Goal: Task Accomplishment & Management: Manage account settings

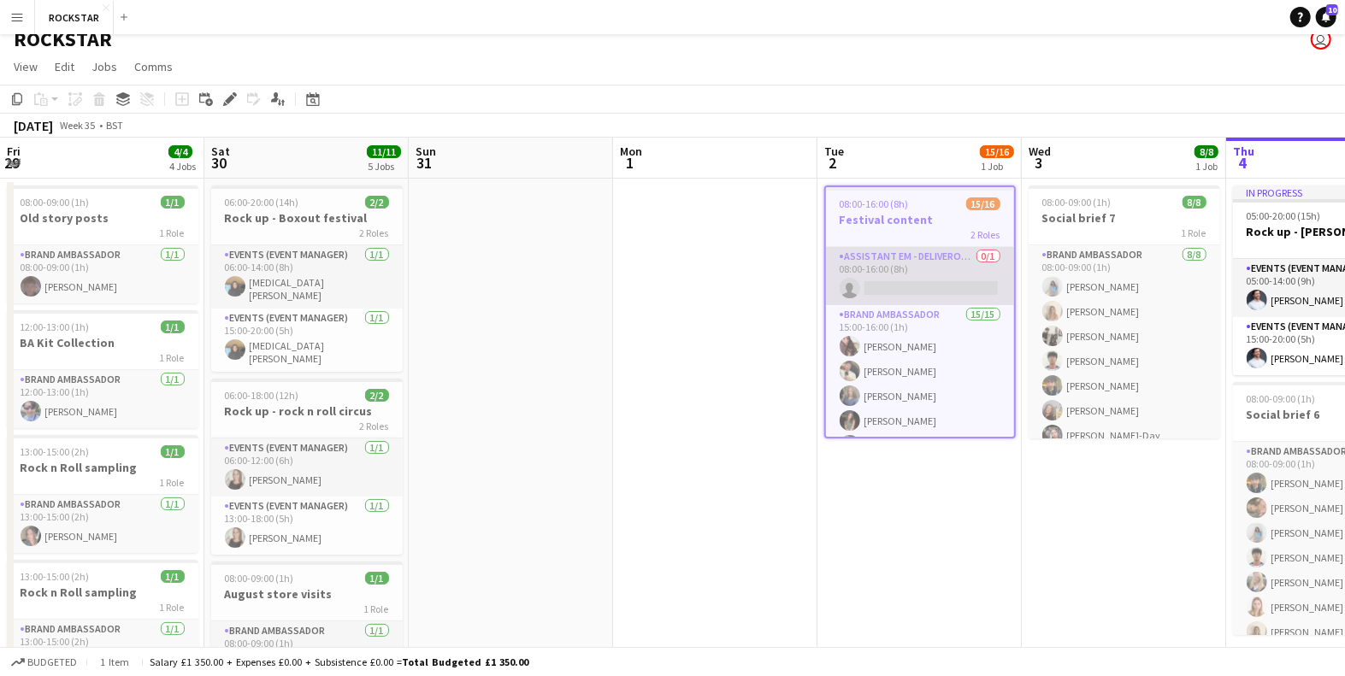
scroll to position [0, 396]
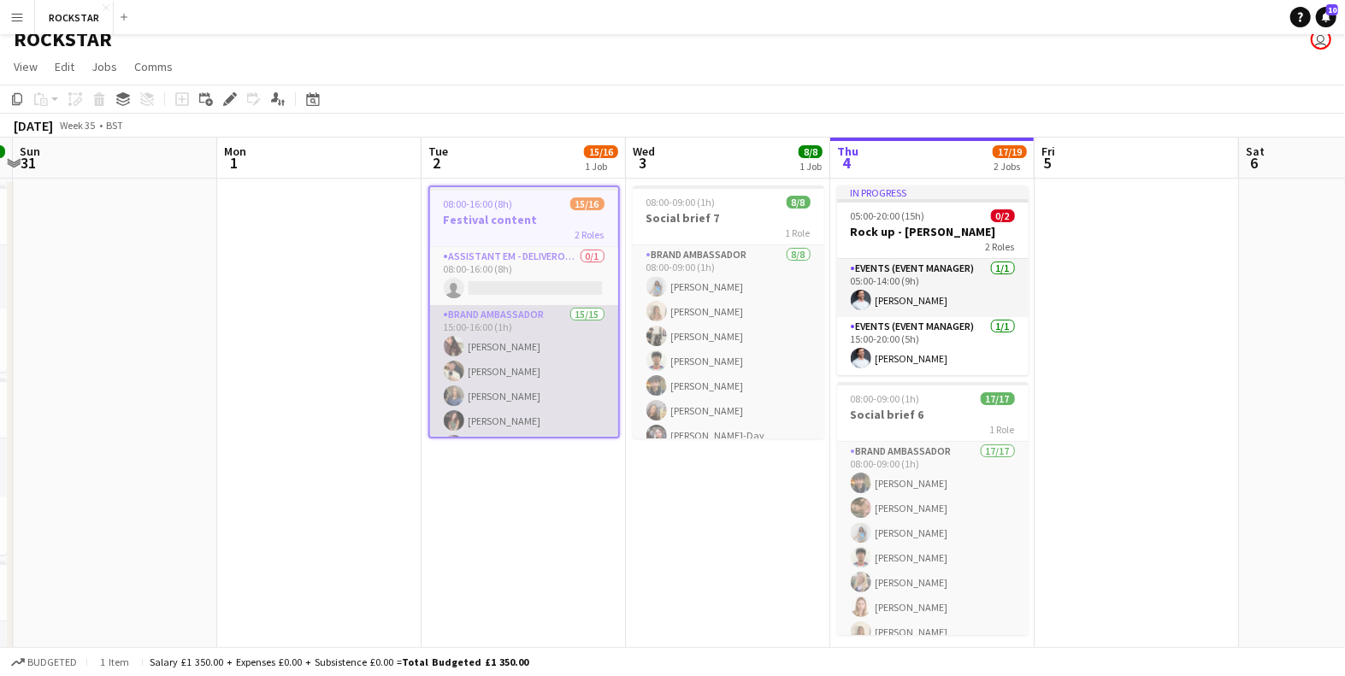
click at [503, 338] on app-card-role "Brand Ambassador 15/15 15:00-16:00 (1h) [PERSON_NAME] [PERSON_NAME] [PERSON_NAM…" at bounding box center [524, 507] width 188 height 405
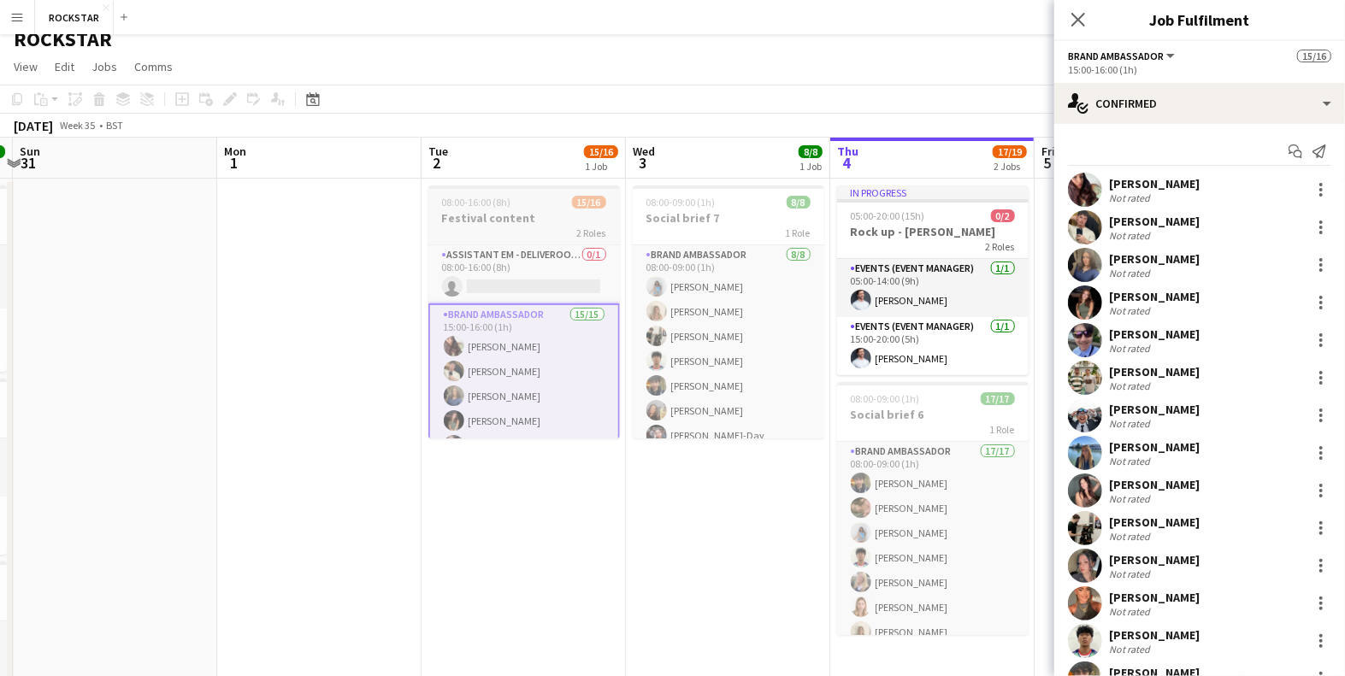
click at [471, 236] on div "2 Roles" at bounding box center [523, 233] width 191 height 14
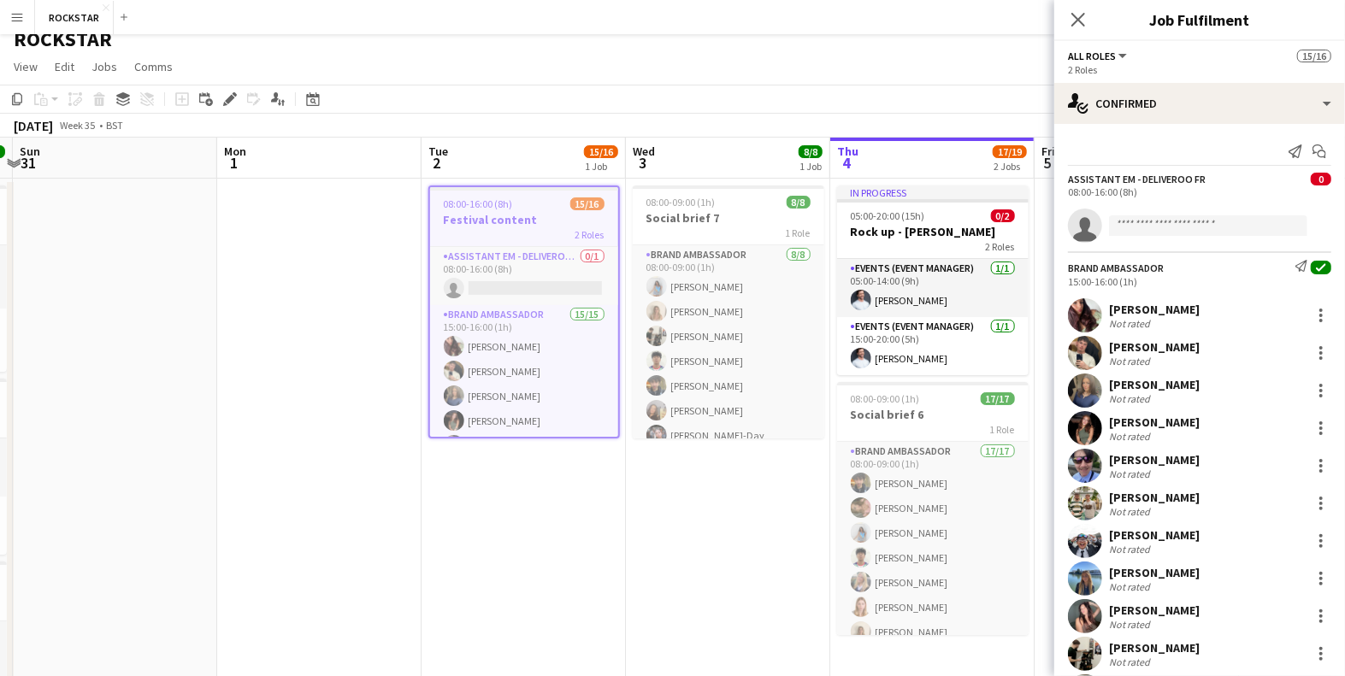
scroll to position [0, 395]
click at [226, 99] on icon at bounding box center [229, 99] width 9 height 9
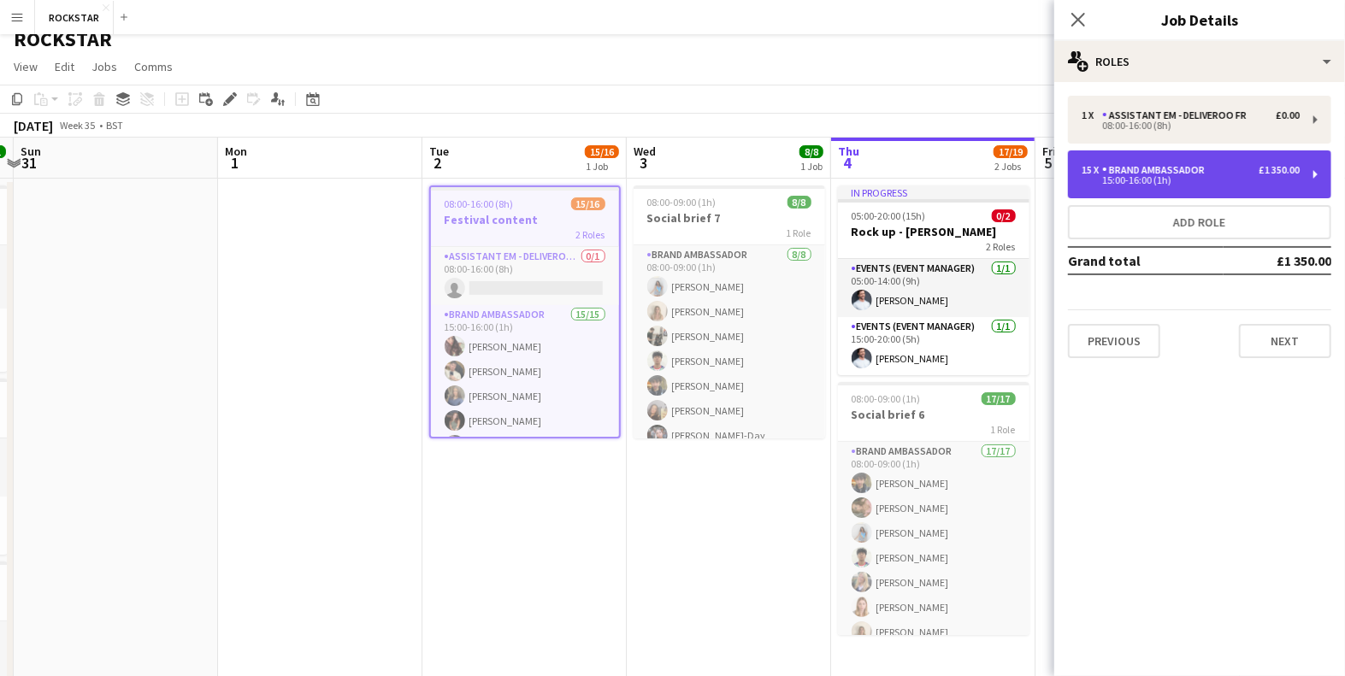
click at [1191, 168] on div "Brand Ambassador" at bounding box center [1156, 170] width 109 height 12
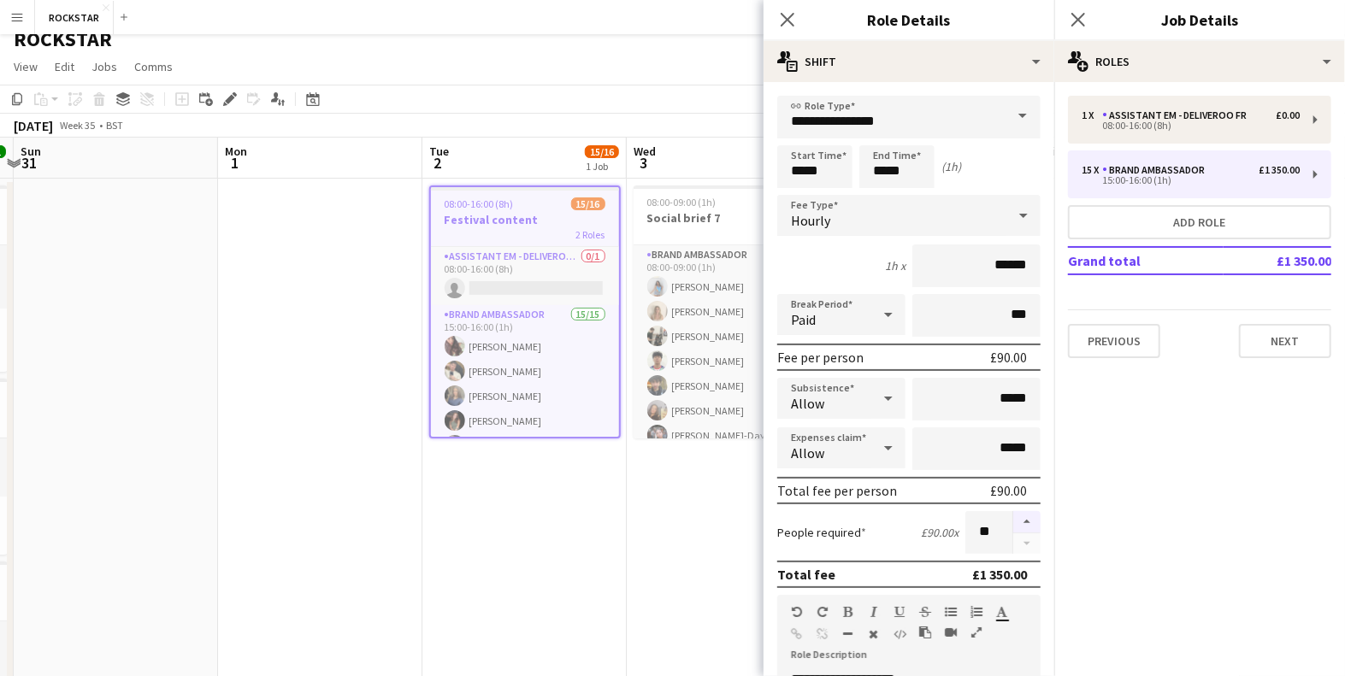
click at [1024, 517] on button "button" at bounding box center [1026, 522] width 27 height 22
type input "**"
click at [1080, 18] on icon "Close pop-in" at bounding box center [1077, 19] width 16 height 16
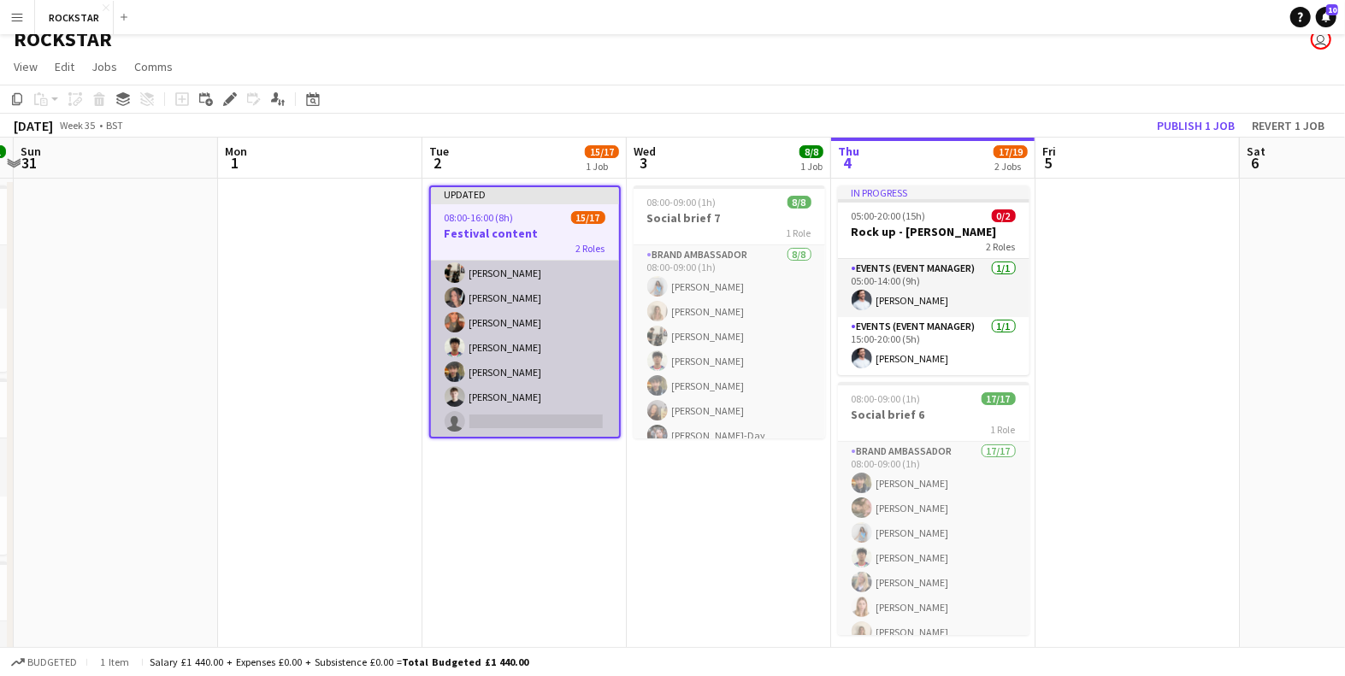
click at [529, 418] on app-card-role "Brand Ambassador 15/16 15:00-16:00 (1h) [PERSON_NAME] [PERSON_NAME] [PERSON_NAM…" at bounding box center [525, 224] width 188 height 430
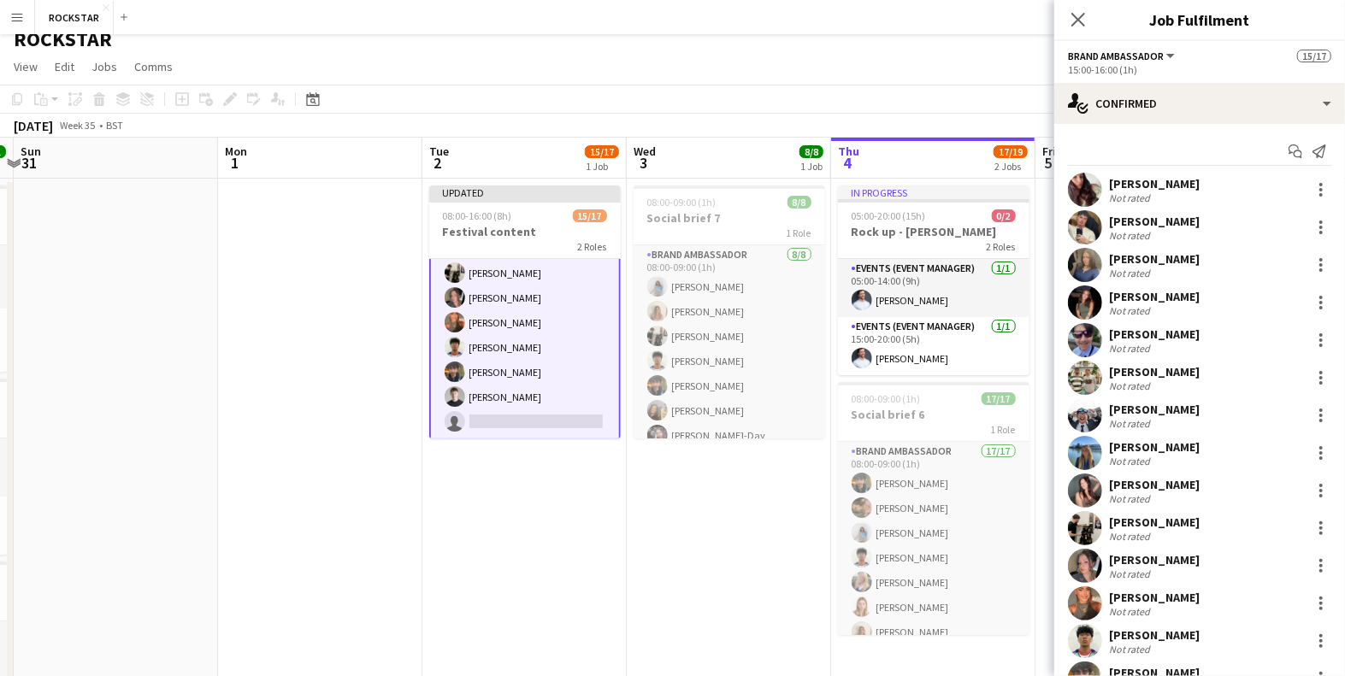
scroll to position [144, 0]
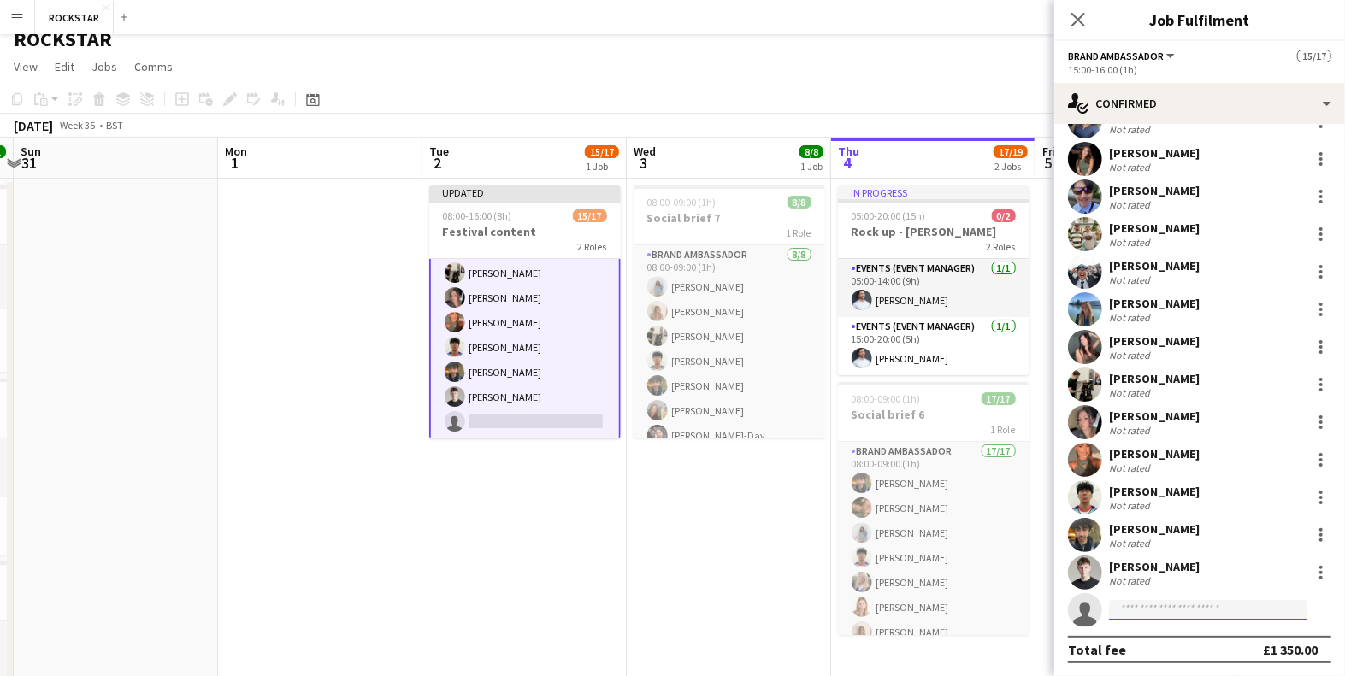
click at [1137, 613] on input at bounding box center [1208, 610] width 198 height 21
type input "**********"
click at [1194, 632] on span "[PERSON_NAME] Active" at bounding box center [1207, 634] width 171 height 15
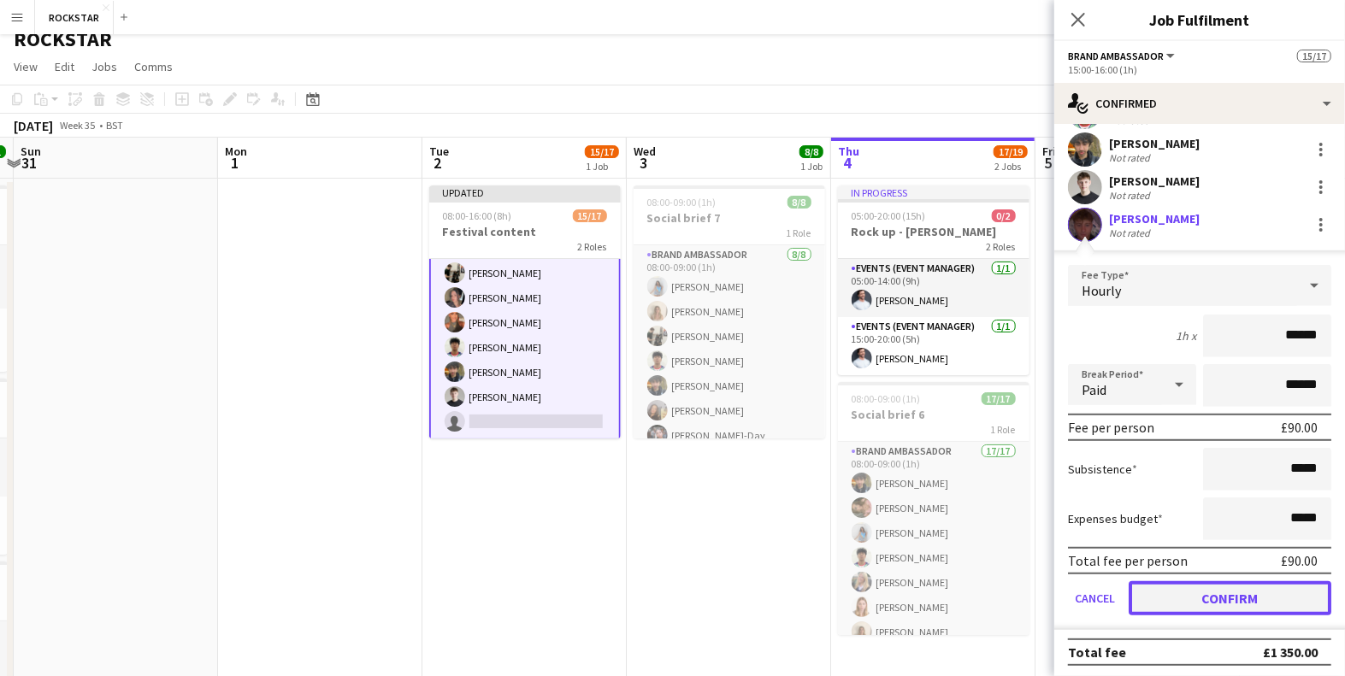
click at [1214, 599] on button "Confirm" at bounding box center [1229, 598] width 203 height 34
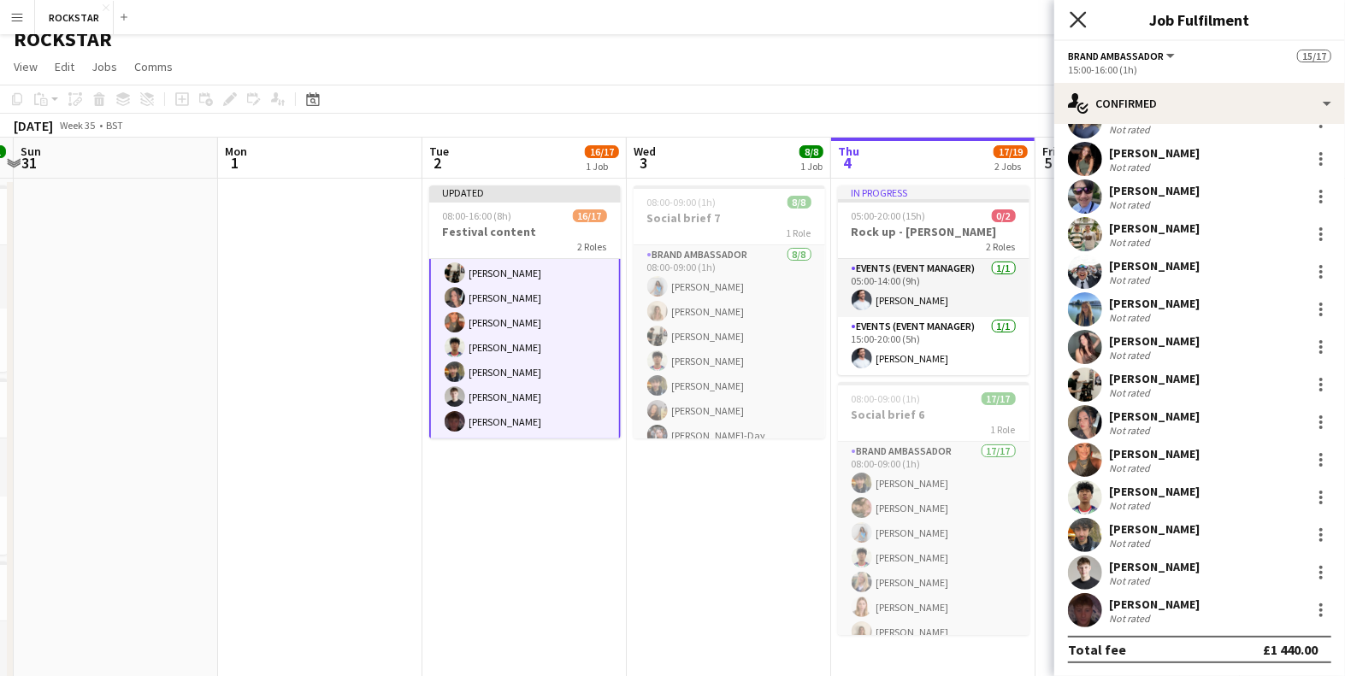
click at [1081, 21] on icon "Close pop-in" at bounding box center [1077, 19] width 16 height 16
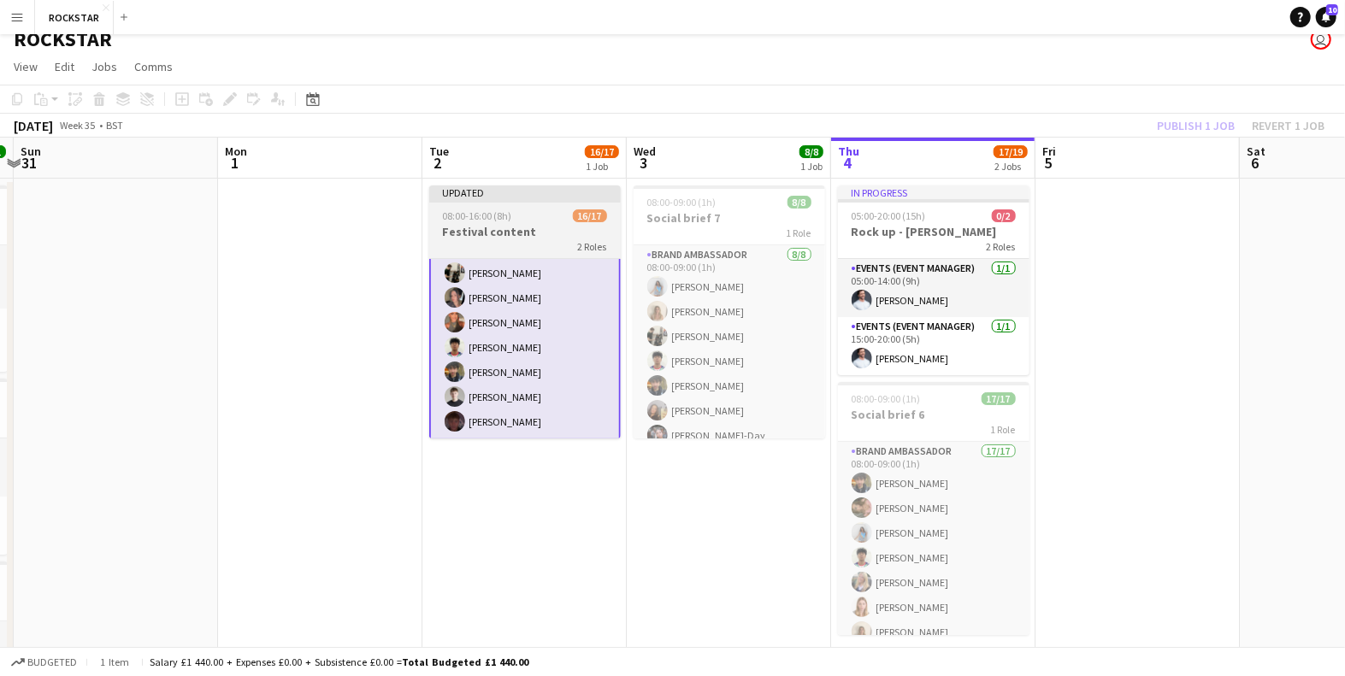
click at [498, 210] on span "08:00-16:00 (8h)" at bounding box center [477, 215] width 69 height 13
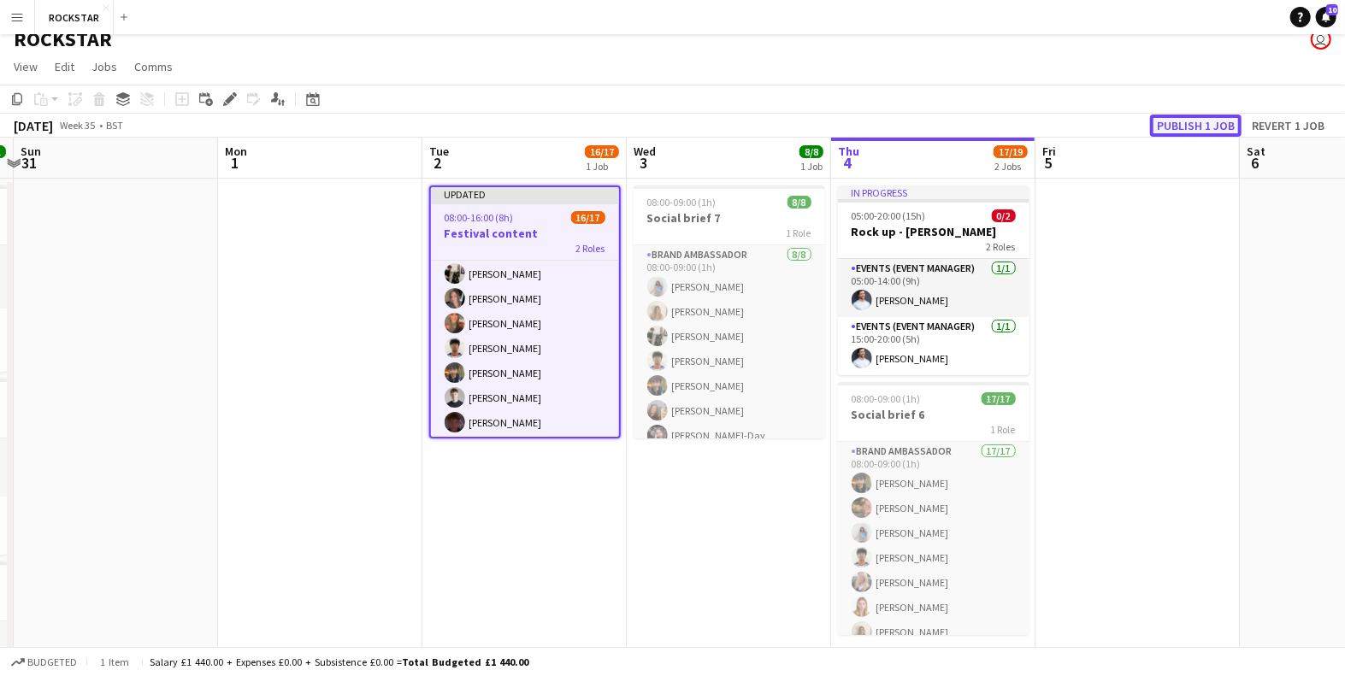
click at [1203, 131] on button "Publish 1 job" at bounding box center [1195, 126] width 91 height 22
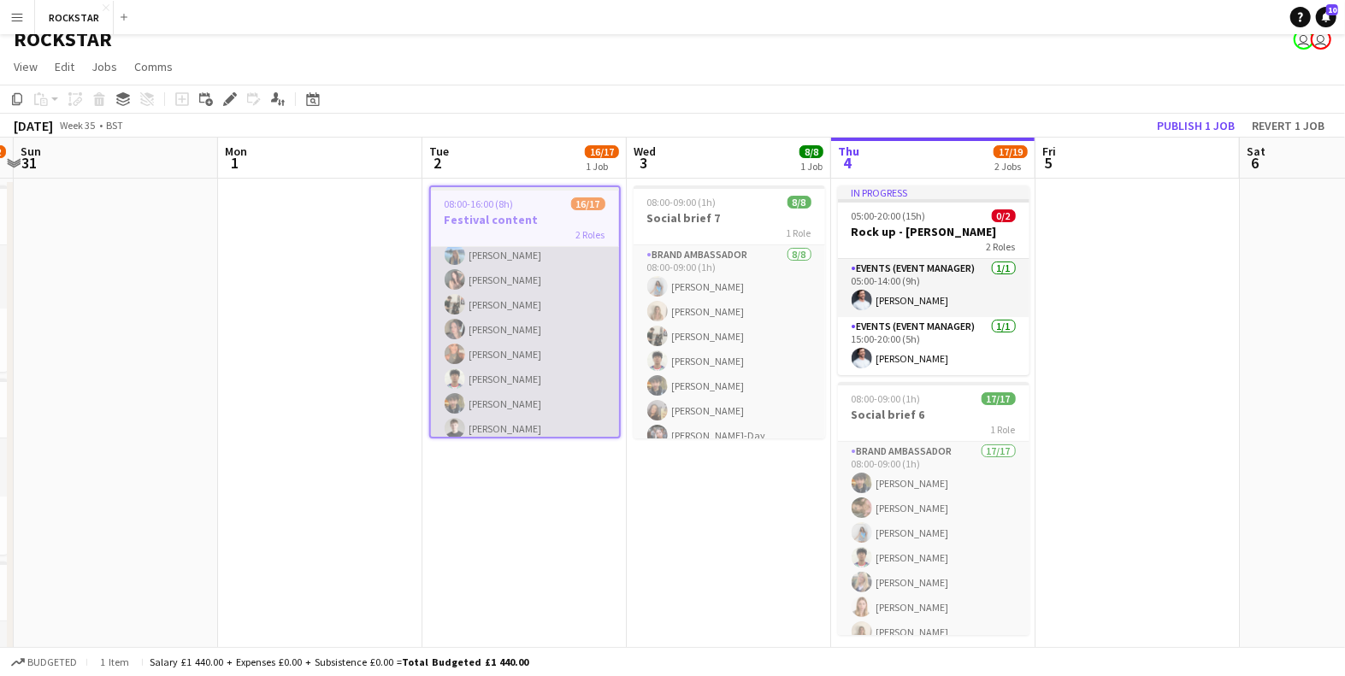
scroll to position [297, 0]
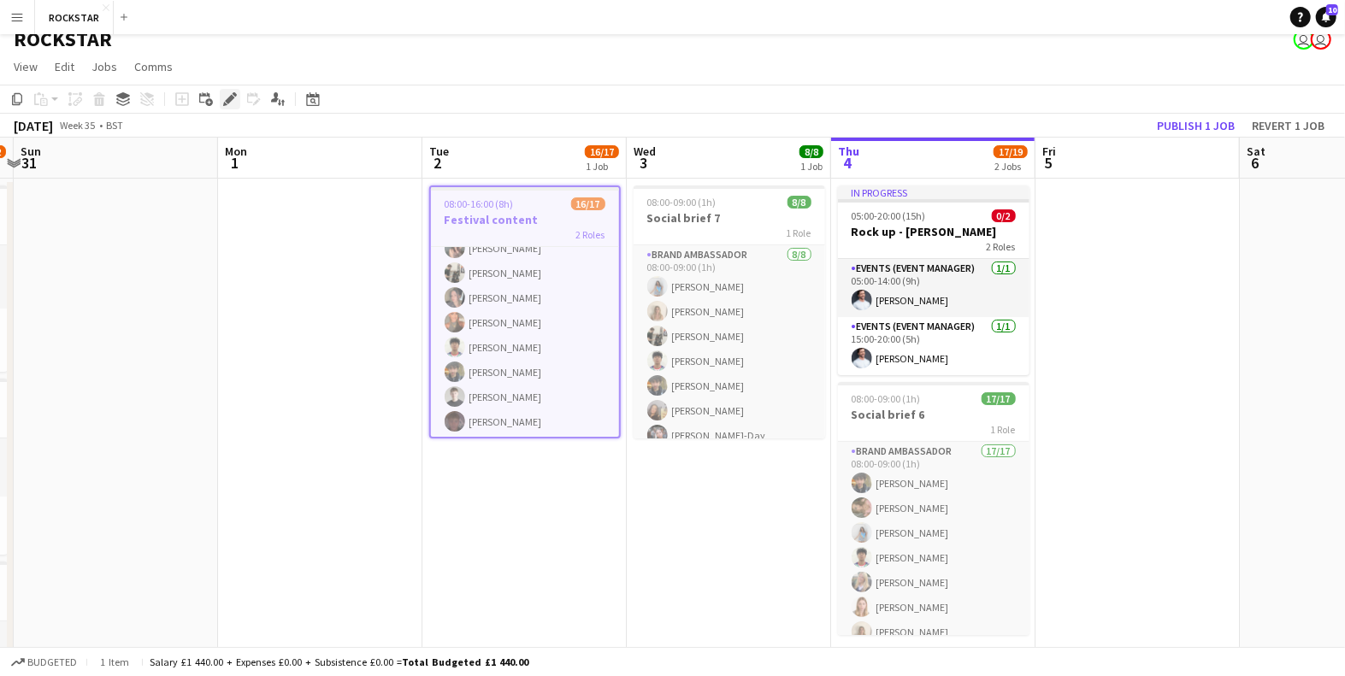
click at [227, 98] on icon at bounding box center [229, 99] width 9 height 9
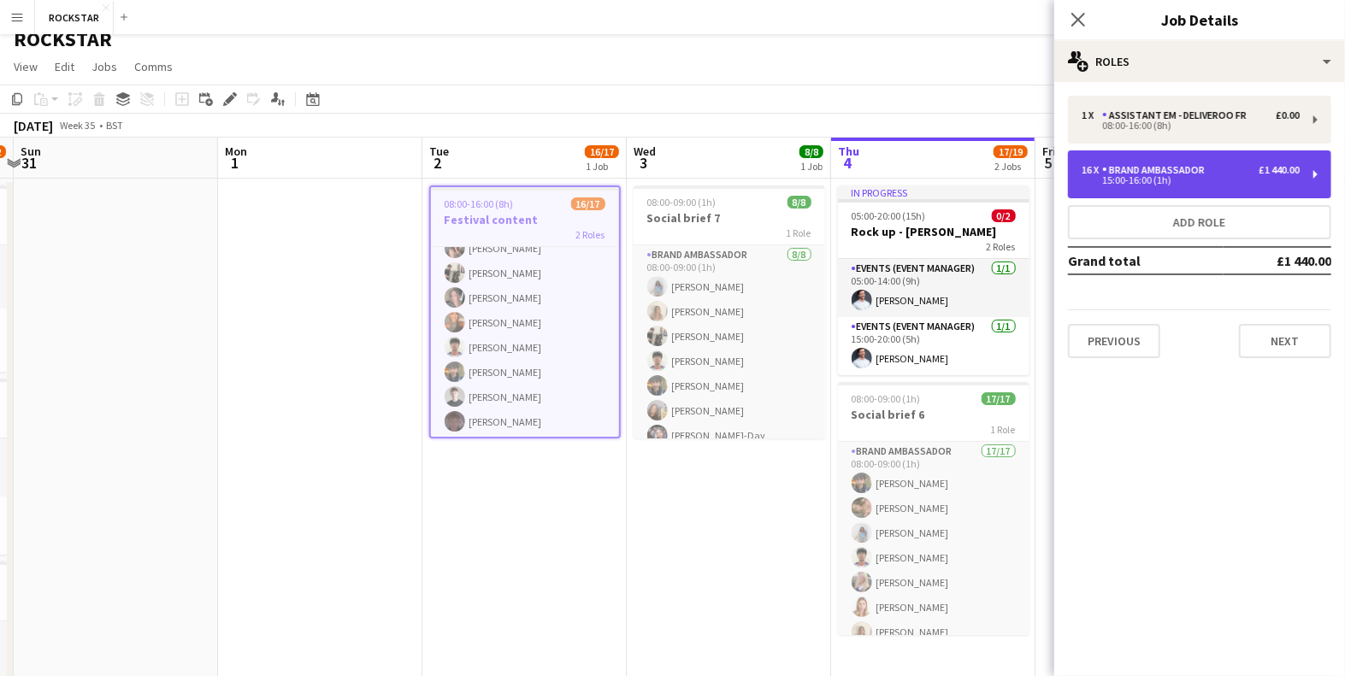
click at [1201, 182] on div "15:00-16:00 (1h)" at bounding box center [1190, 180] width 218 height 9
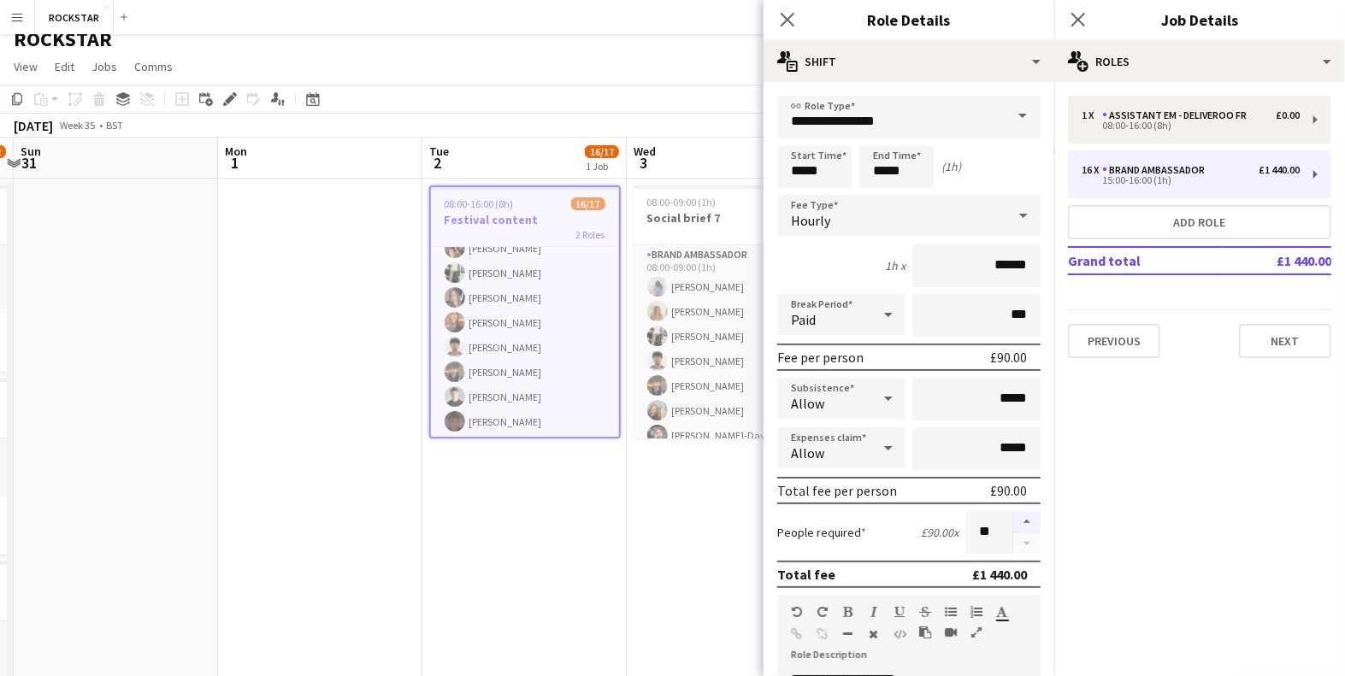
click at [1032, 515] on button "button" at bounding box center [1026, 522] width 27 height 22
type input "**"
click at [1088, 25] on div "Close pop-in" at bounding box center [1078, 19] width 48 height 39
click at [1071, 16] on icon "Close pop-in" at bounding box center [1077, 19] width 16 height 16
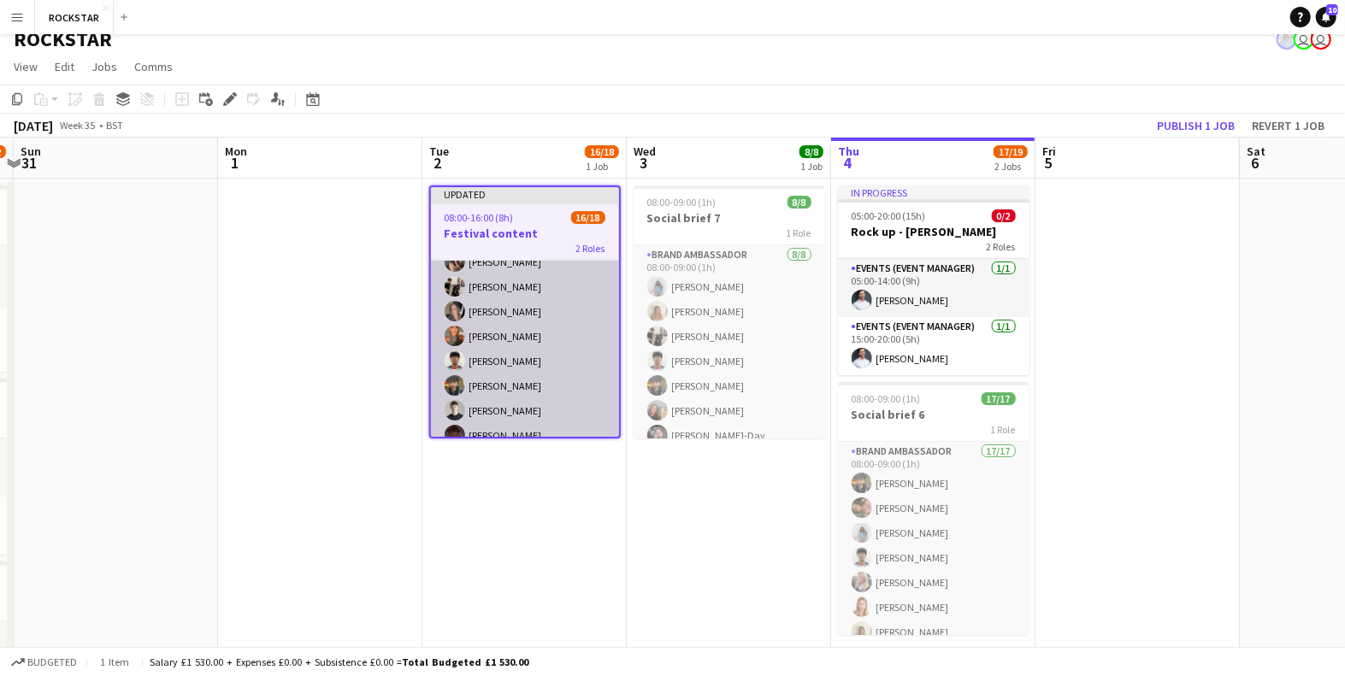
scroll to position [335, 0]
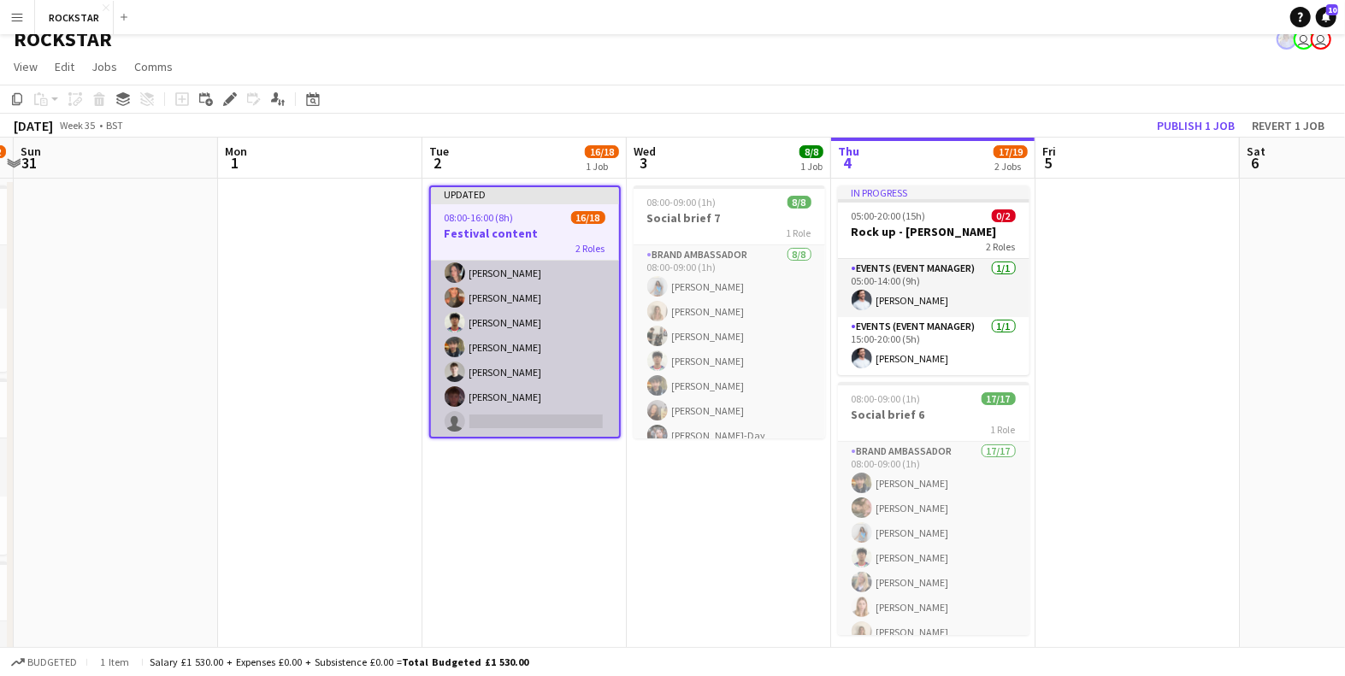
click at [543, 421] on app-card-role "Brand Ambassador 16/17 15:00-16:00 (1h) [PERSON_NAME] [PERSON_NAME] [PERSON_NAM…" at bounding box center [525, 211] width 188 height 455
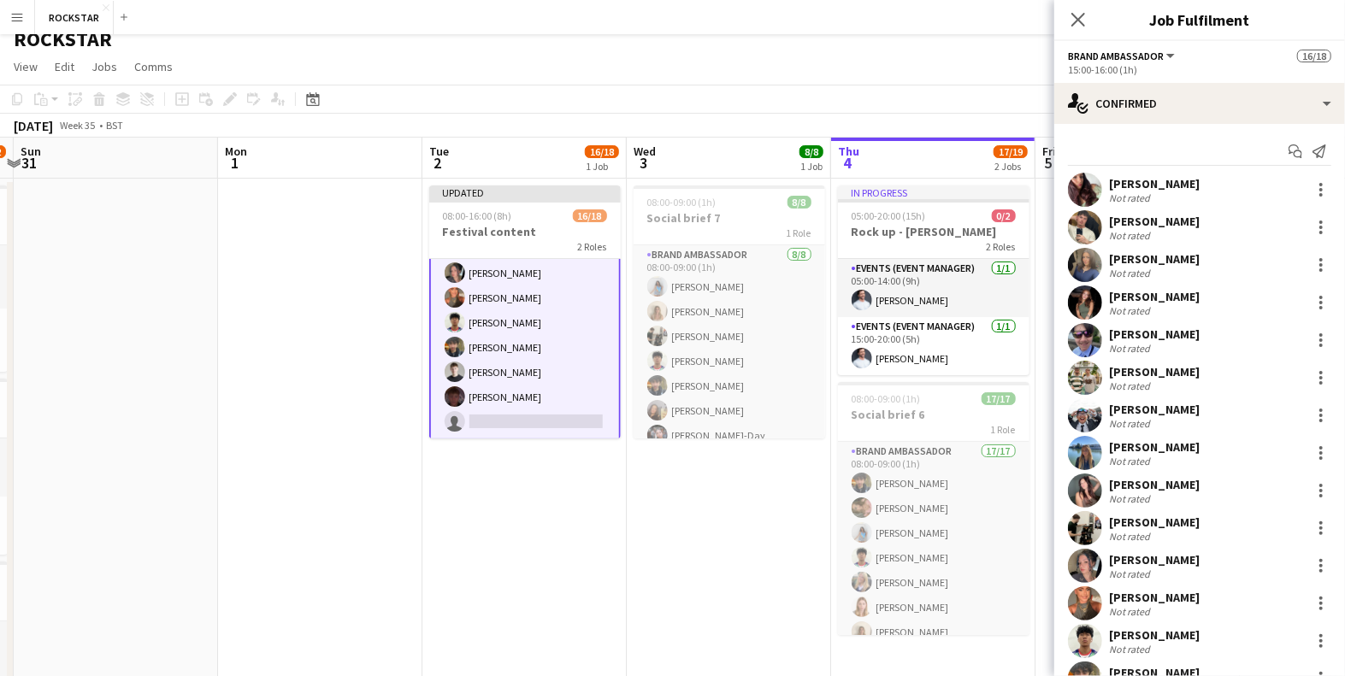
scroll to position [181, 0]
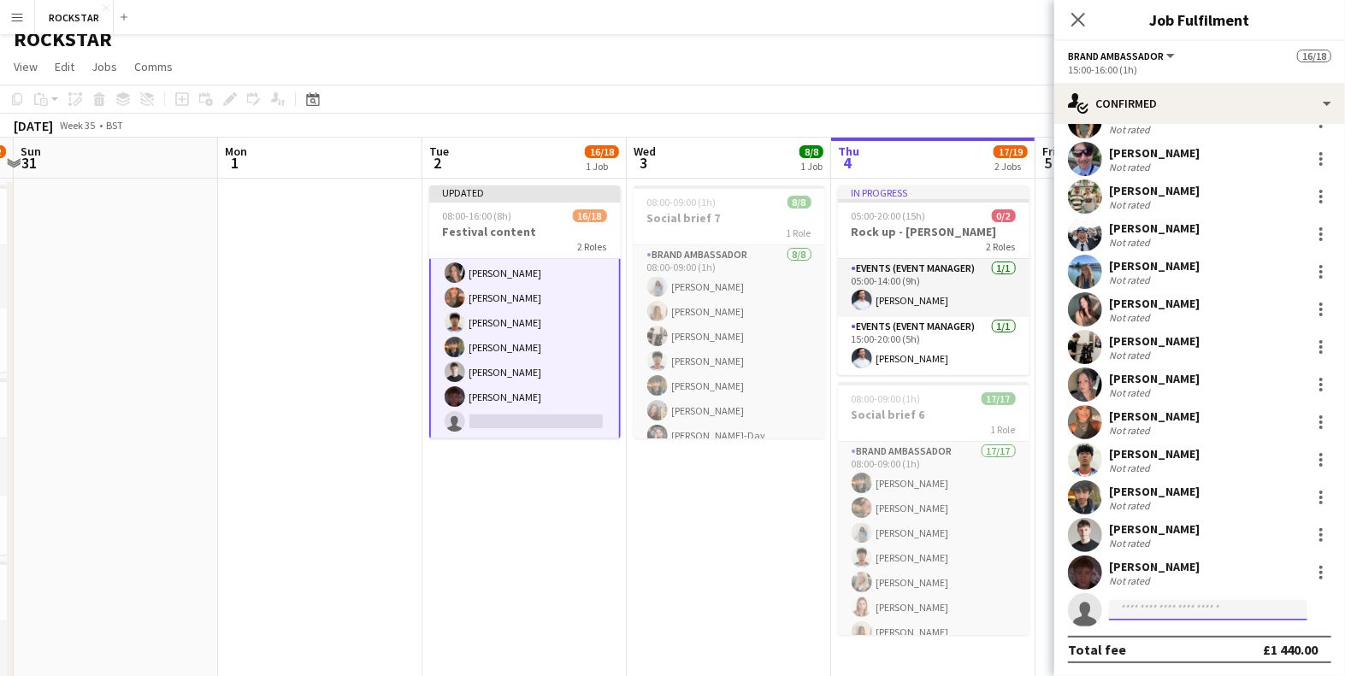
click at [1151, 604] on input at bounding box center [1208, 610] width 198 height 21
type input "**********"
click at [1183, 633] on span "[PERSON_NAME]" at bounding box center [1171, 634] width 98 height 15
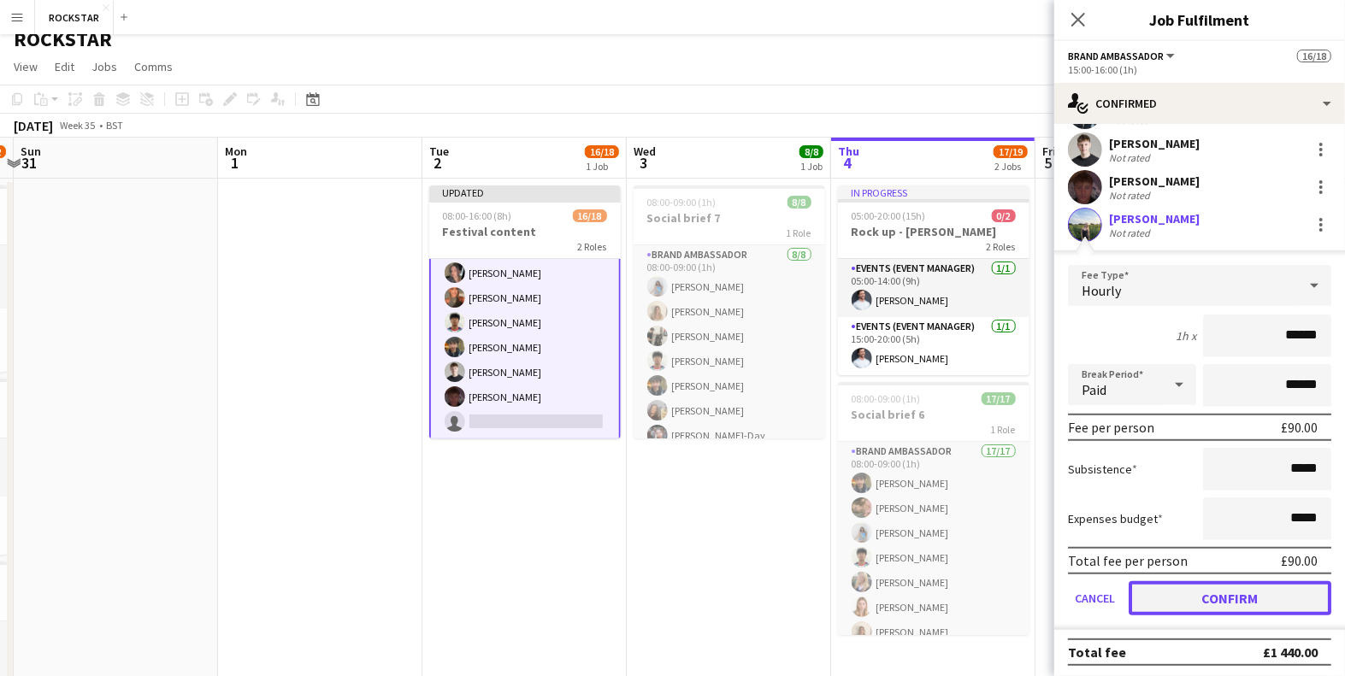
click at [1201, 596] on button "Confirm" at bounding box center [1229, 598] width 203 height 34
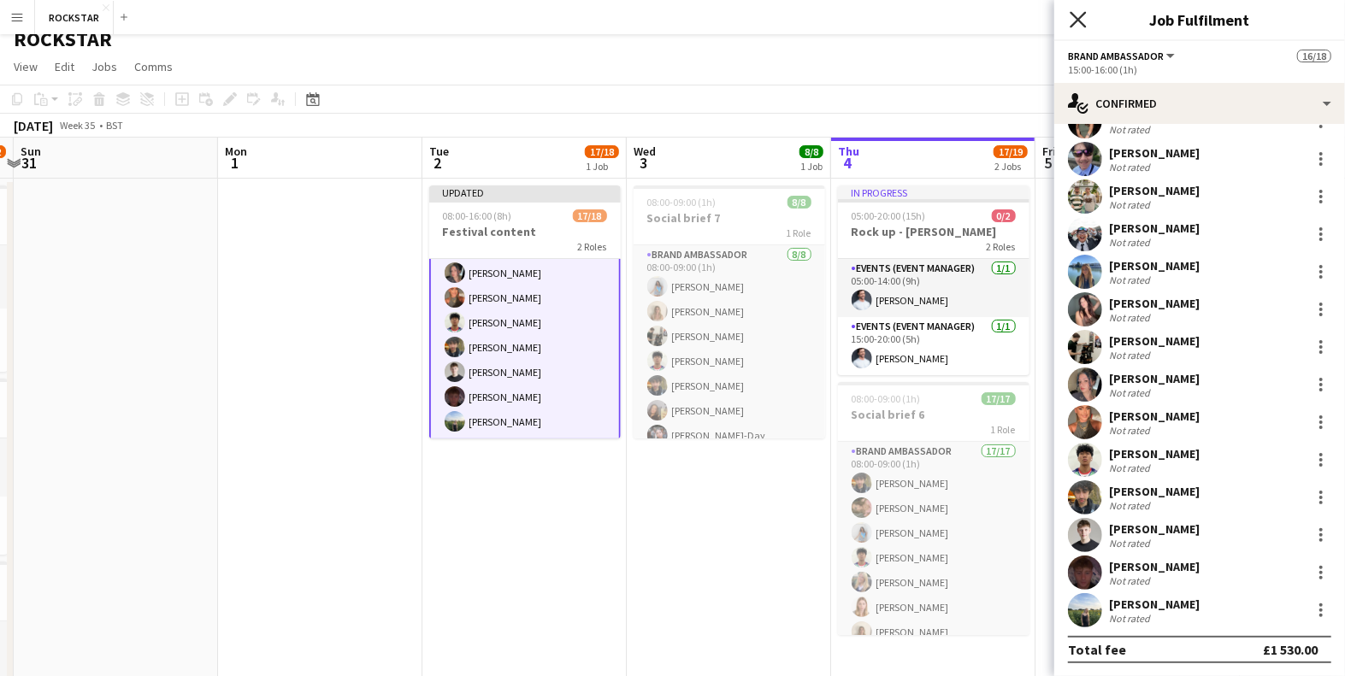
click at [1080, 11] on icon "Close pop-in" at bounding box center [1077, 19] width 16 height 16
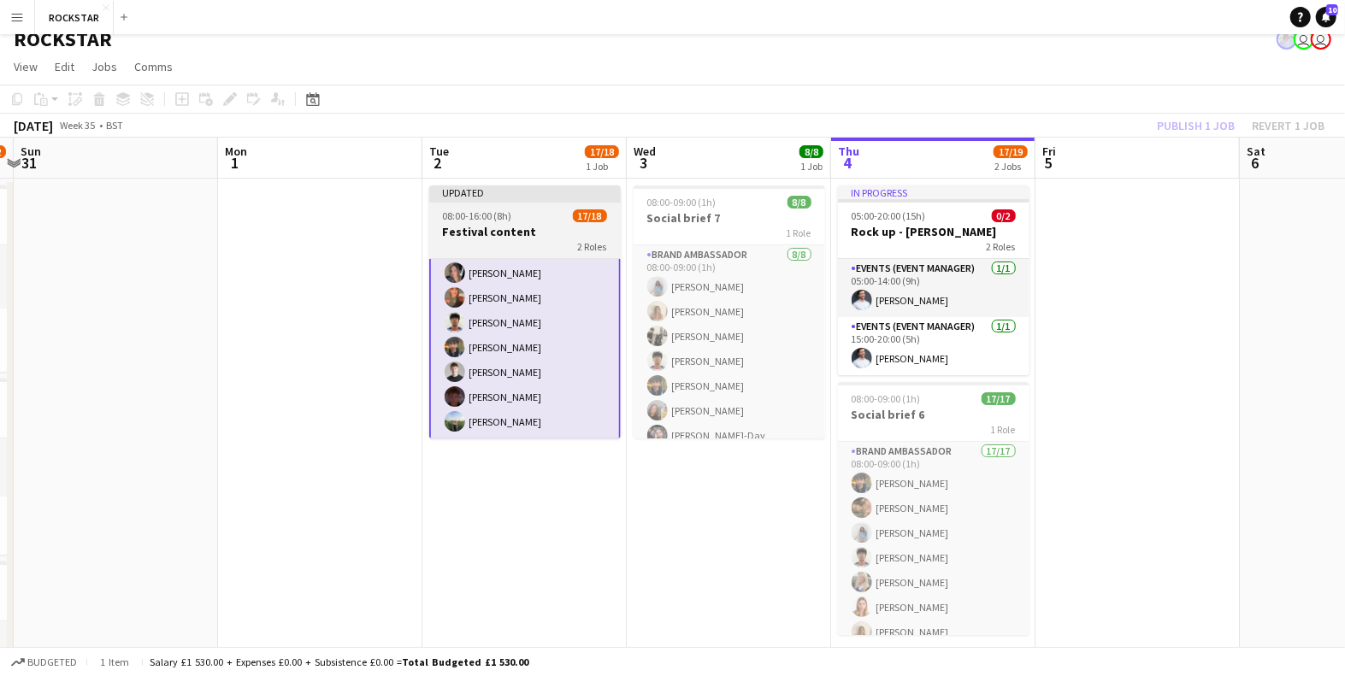
click at [495, 239] on div "2 Roles" at bounding box center [524, 246] width 191 height 14
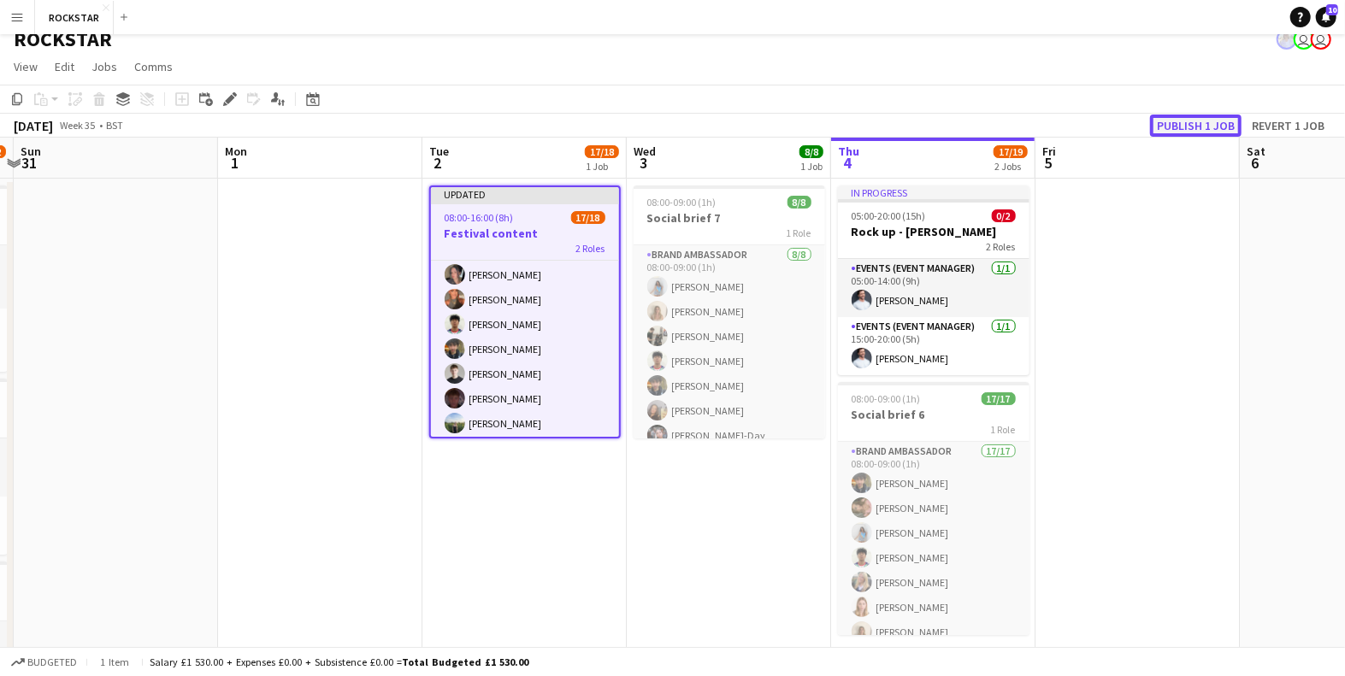
click at [1196, 123] on button "Publish 1 job" at bounding box center [1195, 126] width 91 height 22
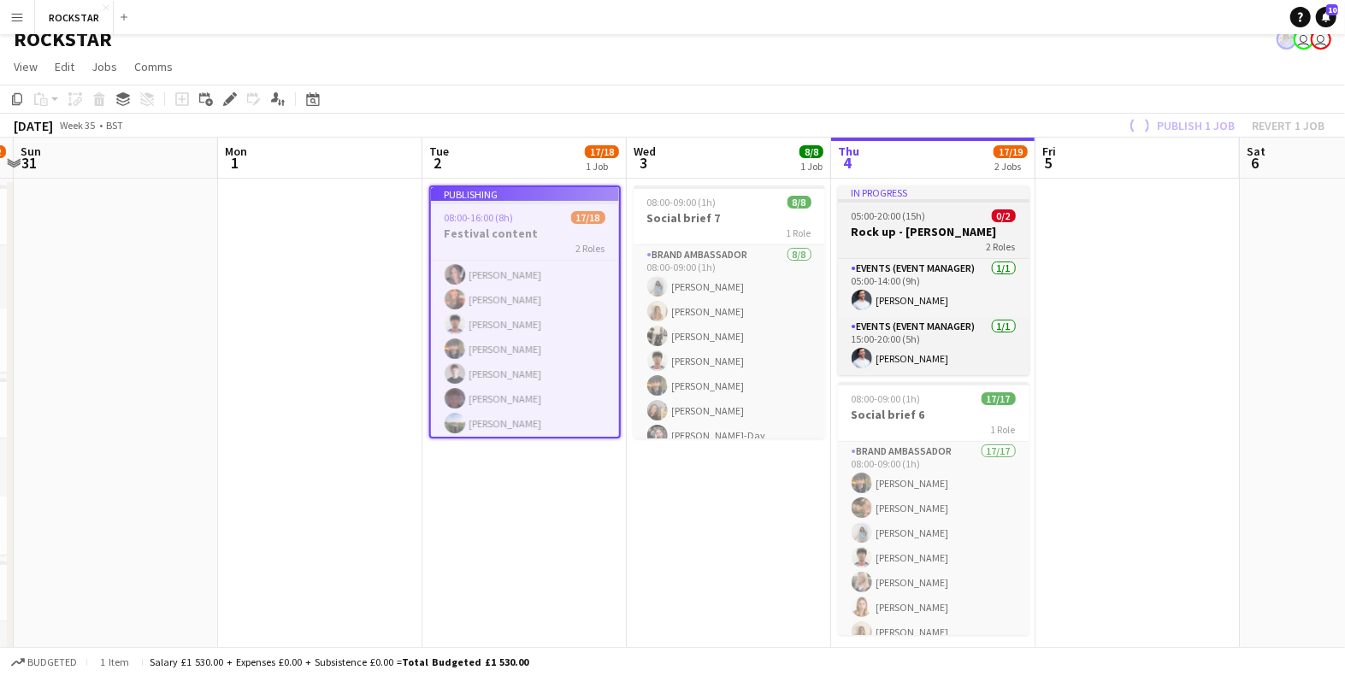
scroll to position [321, 0]
